Goal: Complete application form

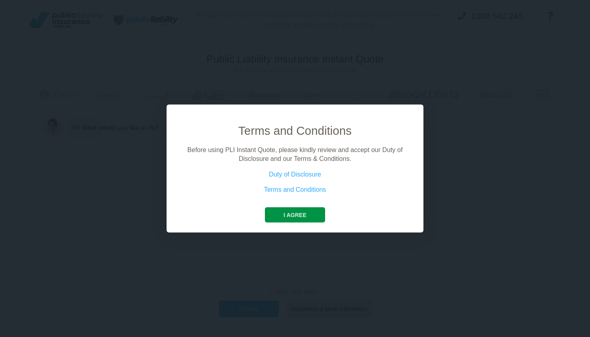
click at [299, 211] on button "I agree" at bounding box center [295, 214] width 60 height 15
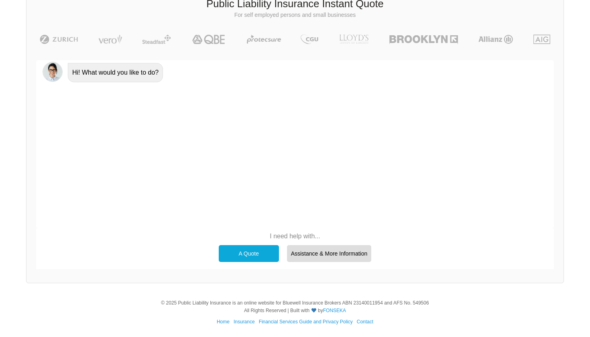
scroll to position [55, 0]
click at [245, 251] on div "A Quote" at bounding box center [249, 253] width 60 height 17
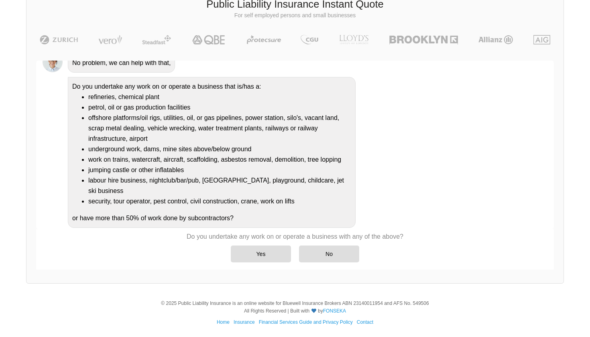
scroll to position [64, 0]
click at [333, 259] on div "No" at bounding box center [329, 253] width 60 height 17
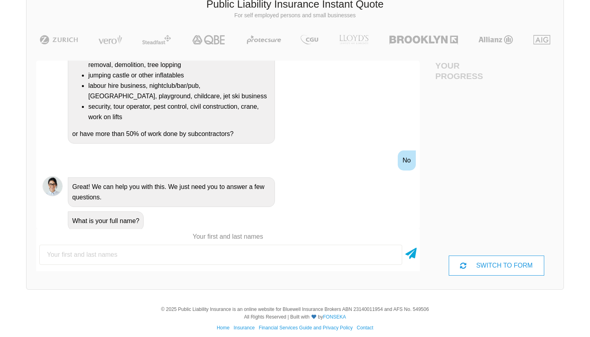
scroll to position [182, 0]
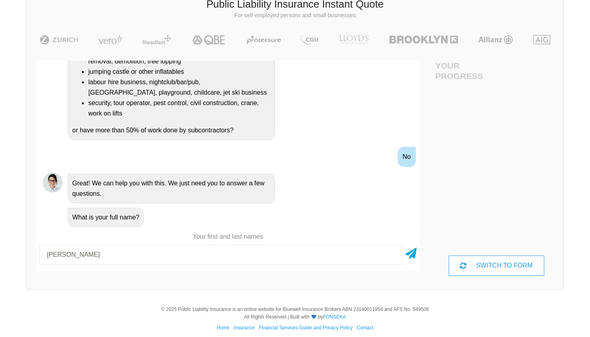
type input "[PERSON_NAME]"
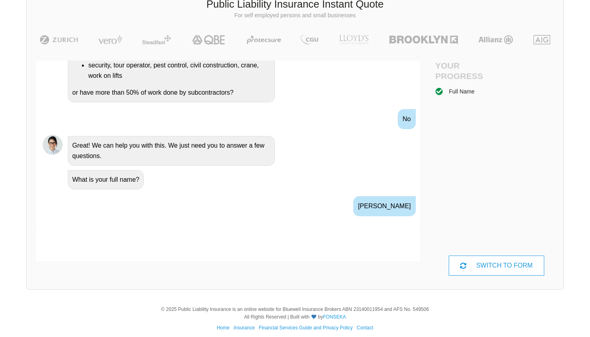
scroll to position [282, 0]
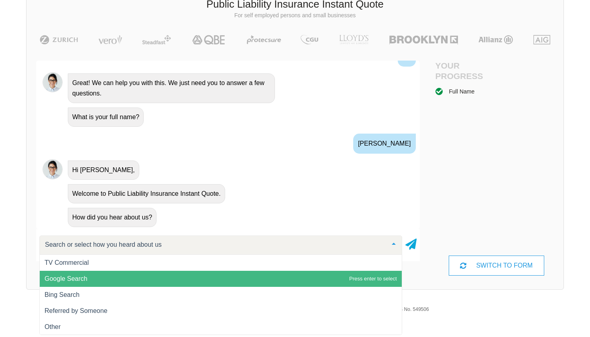
click at [106, 276] on span "Google Search" at bounding box center [221, 279] width 362 height 16
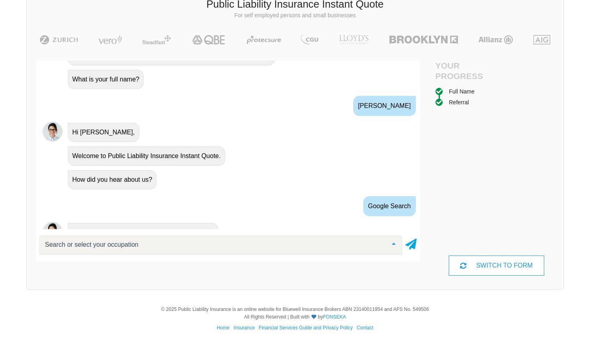
scroll to position [359, 0]
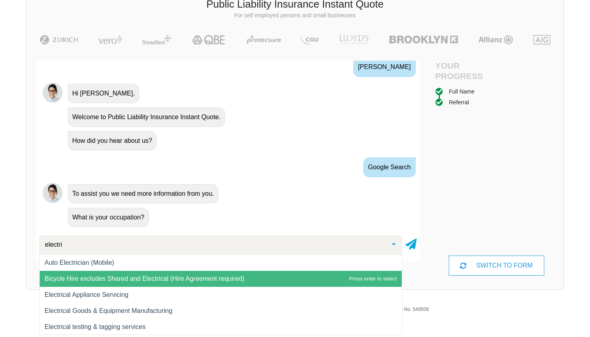
type input "electric"
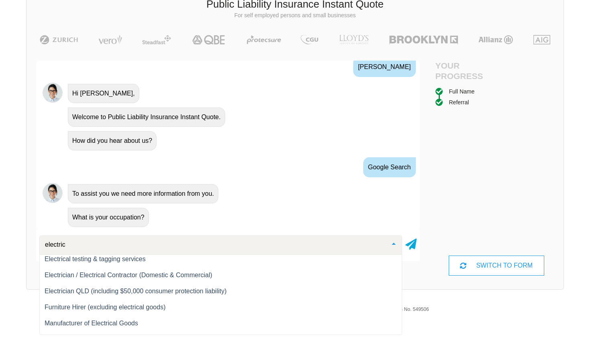
scroll to position [68, 0]
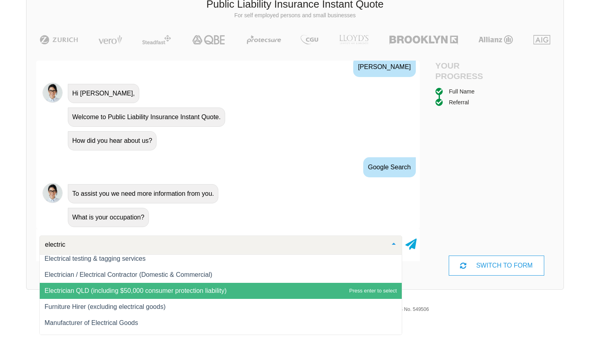
click at [179, 297] on span "Electrician QLD (including $50,000 consumer protection liability)" at bounding box center [221, 291] width 362 height 16
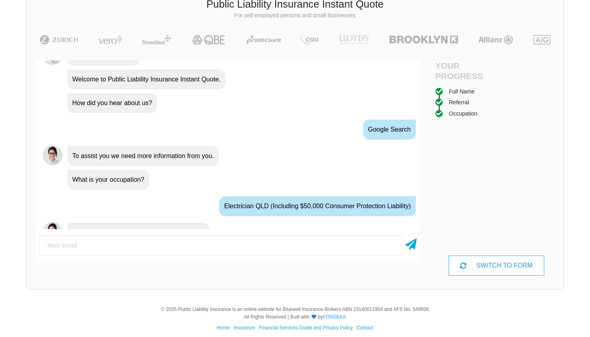
scroll to position [412, 0]
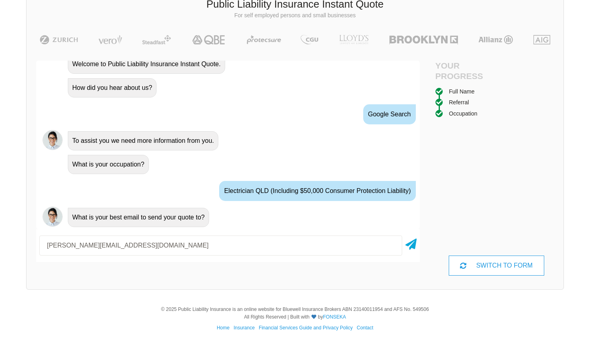
type input "[PERSON_NAME][EMAIL_ADDRESS][DOMAIN_NAME]"
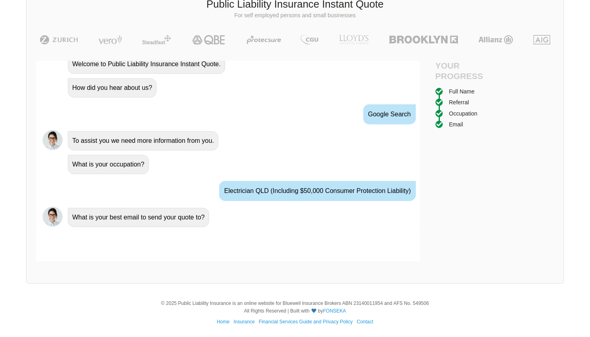
scroll to position [465, 0]
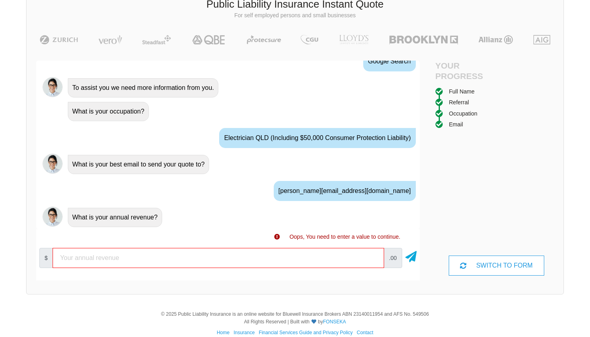
click at [173, 256] on input "number" at bounding box center [218, 258] width 331 height 20
drag, startPoint x: 173, startPoint y: 256, endPoint x: 50, endPoint y: 257, distance: 123.1
click at [50, 257] on div "$ .00" at bounding box center [227, 258] width 383 height 26
type input "100000"
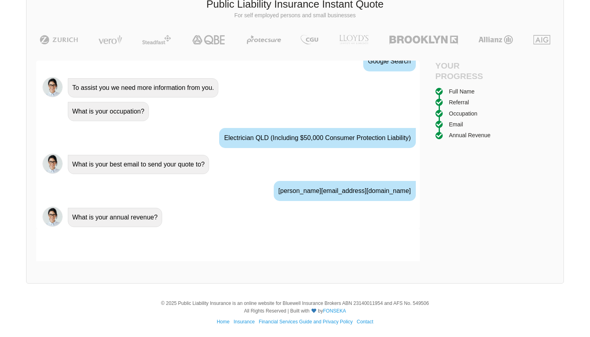
scroll to position [518, 0]
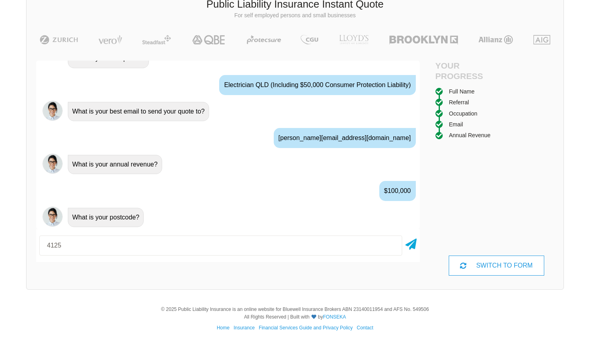
type input "4125"
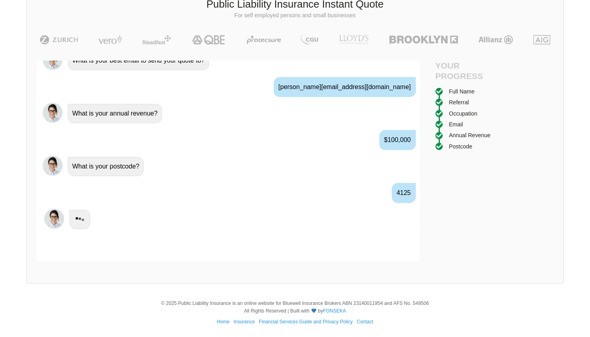
scroll to position [571, 0]
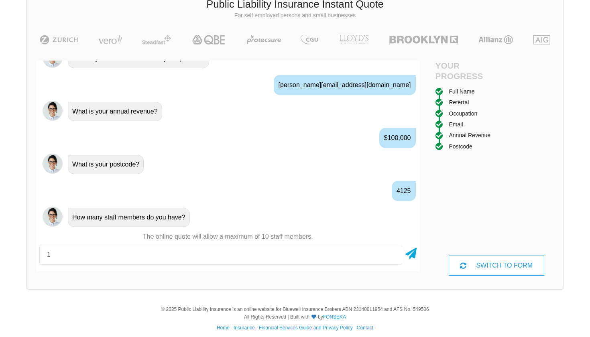
type input "1"
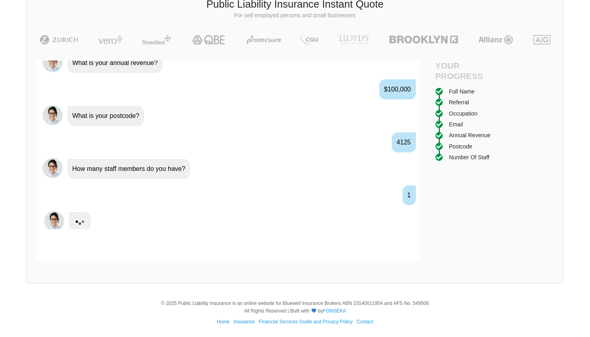
scroll to position [624, 0]
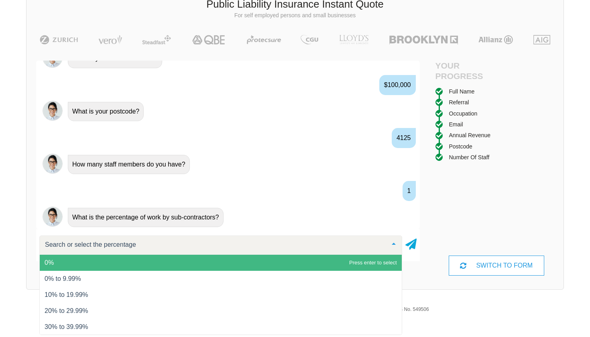
click at [89, 262] on span "0%" at bounding box center [221, 263] width 362 height 16
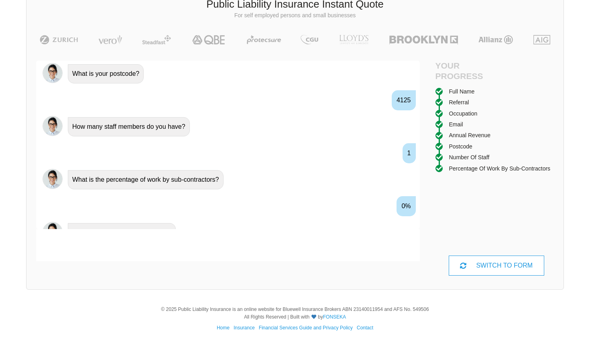
scroll to position [677, 0]
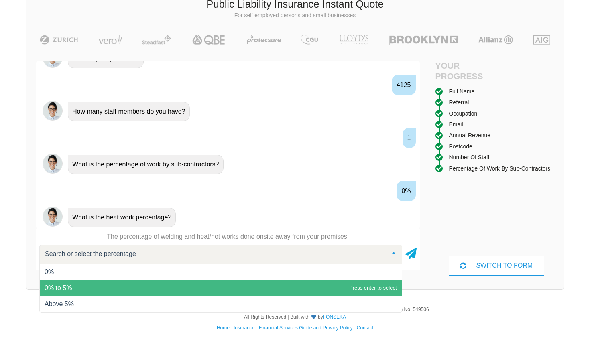
click at [91, 286] on span "0% to 5%" at bounding box center [221, 288] width 362 height 16
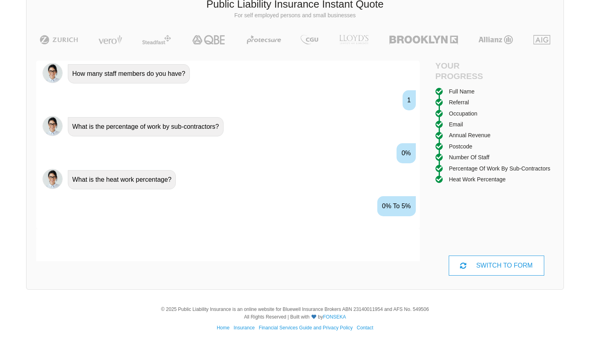
scroll to position [730, 0]
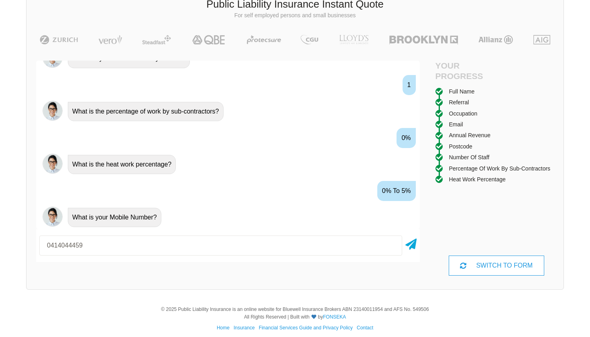
type input "0414044459"
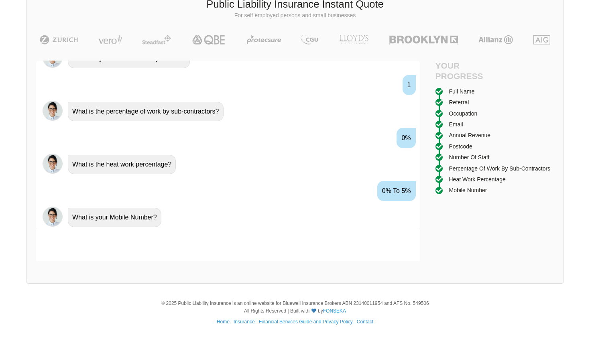
scroll to position [783, 0]
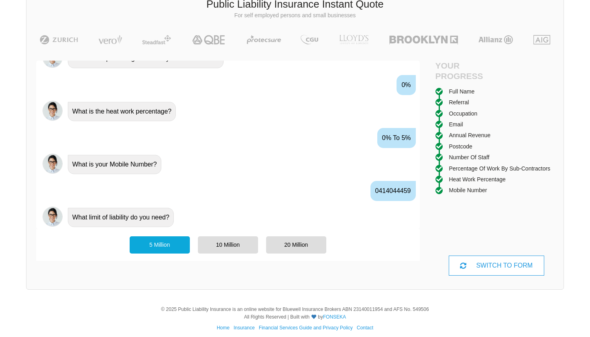
click at [162, 243] on div "5 Million" at bounding box center [160, 244] width 60 height 17
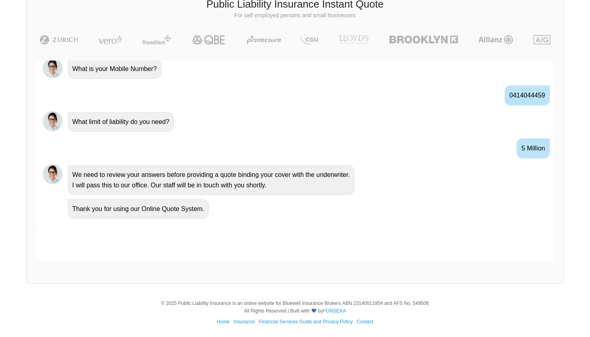
scroll to position [847, 0]
